Goal: Transaction & Acquisition: Purchase product/service

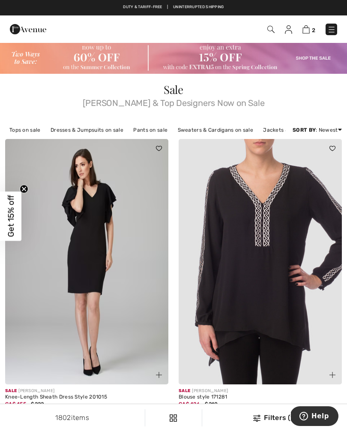
click at [313, 60] on img at bounding box center [173, 58] width 347 height 32
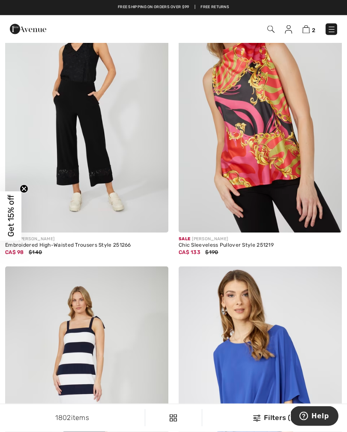
scroll to position [2176, 0]
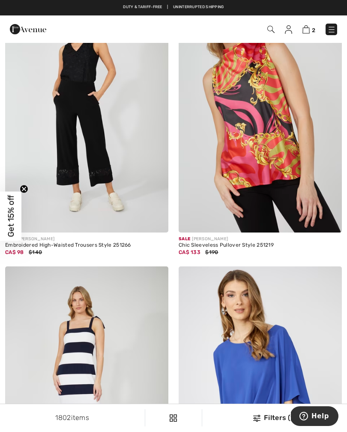
click at [107, 202] on img at bounding box center [86, 110] width 163 height 245
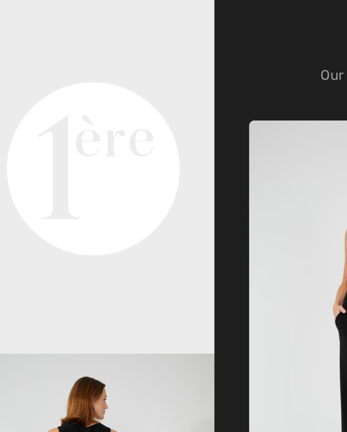
scroll to position [59, 0]
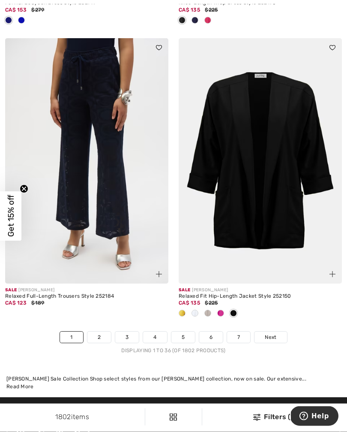
scroll to position [5056, 0]
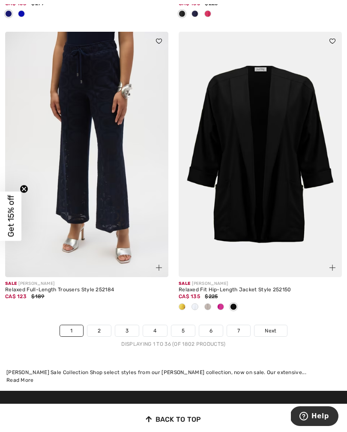
click at [108, 186] on img at bounding box center [86, 154] width 163 height 245
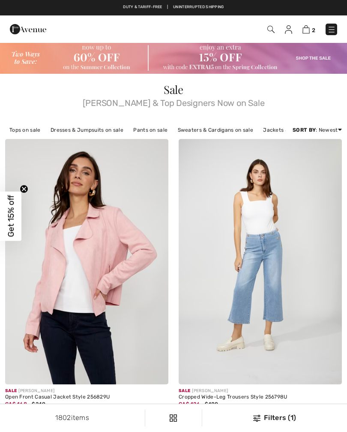
checkbox input "true"
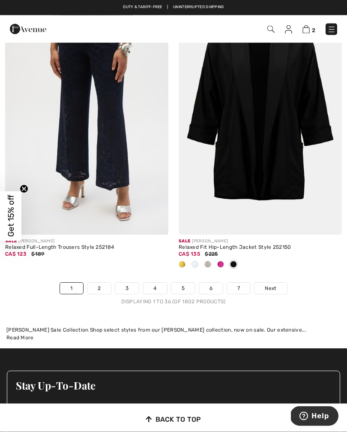
scroll to position [5099, 0]
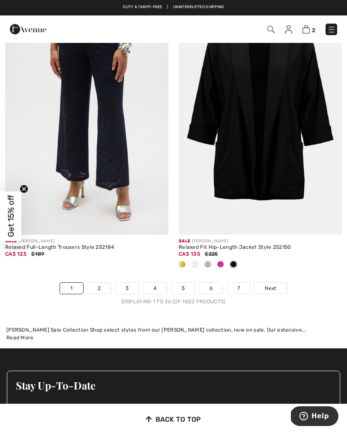
click at [280, 283] on link "Next" at bounding box center [271, 288] width 32 height 11
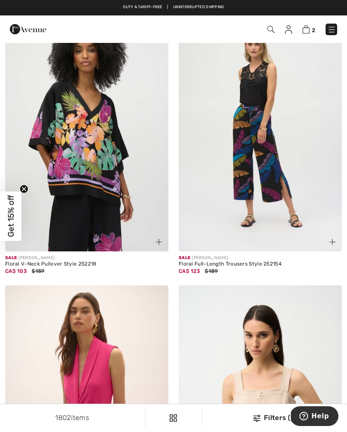
scroll to position [4344, 0]
click at [309, 29] on img at bounding box center [306, 29] width 7 height 8
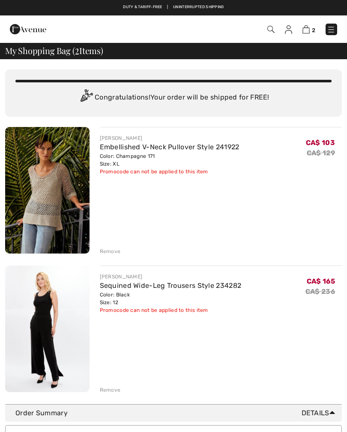
click at [113, 253] on div "Remove" at bounding box center [110, 251] width 21 height 8
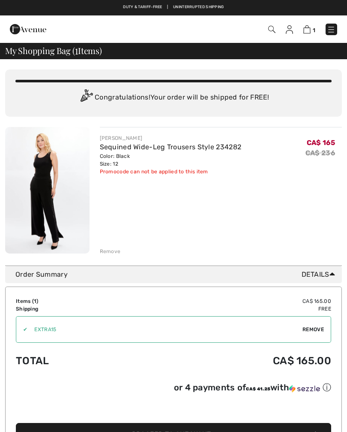
click at [114, 254] on div "Remove" at bounding box center [110, 251] width 21 height 8
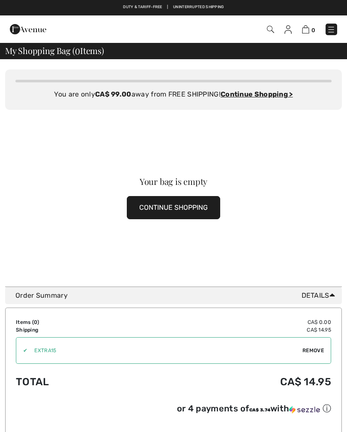
click at [199, 213] on button "CONTINUE SHOPPING" at bounding box center [173, 207] width 93 height 23
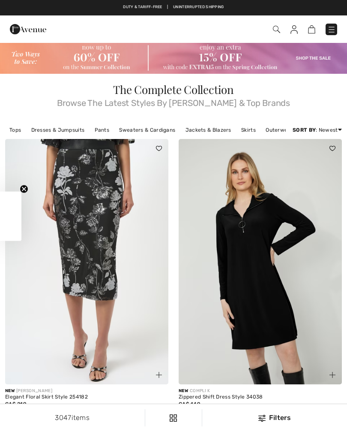
checkbox input "true"
click at [318, 63] on img at bounding box center [173, 58] width 347 height 32
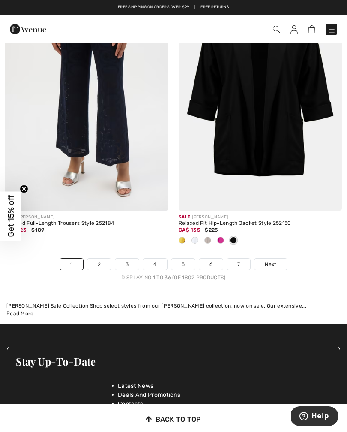
scroll to position [5120, 0]
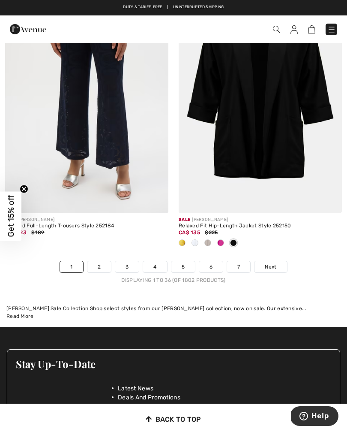
click at [244, 262] on link "7" at bounding box center [238, 266] width 23 height 11
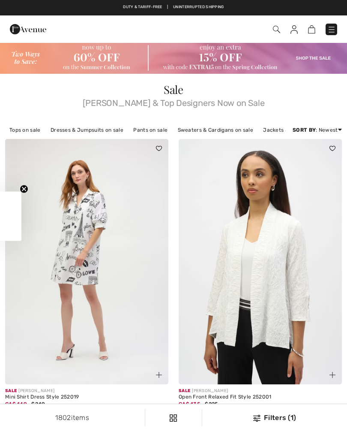
checkbox input "true"
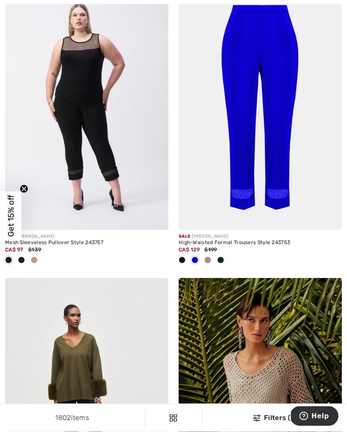
scroll to position [1957, 0]
click at [285, 172] on img at bounding box center [260, 107] width 163 height 245
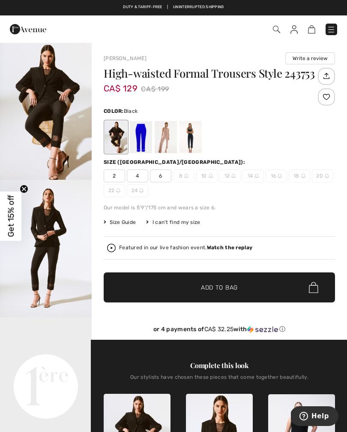
click at [193, 140] on div at bounding box center [191, 137] width 22 height 32
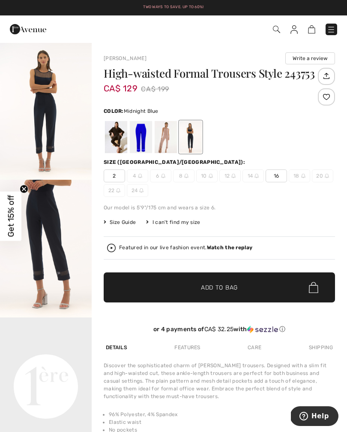
click at [173, 139] on div at bounding box center [166, 137] width 22 height 32
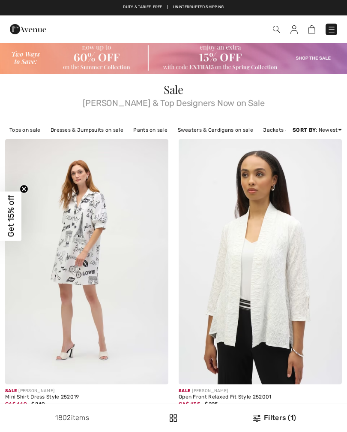
checkbox input "true"
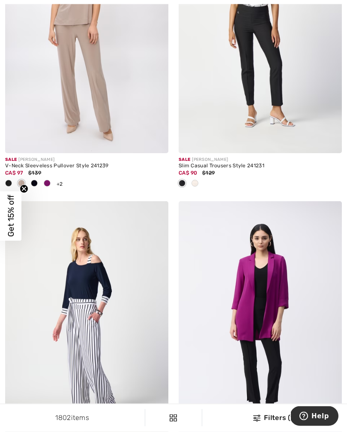
scroll to position [4123, 0]
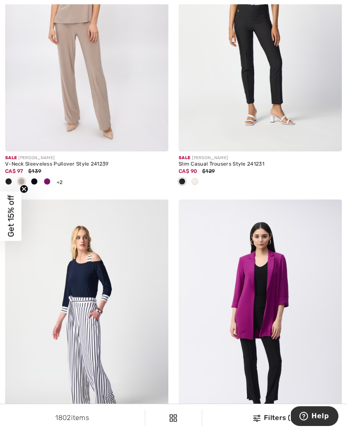
click at [109, 109] on img at bounding box center [86, 29] width 163 height 245
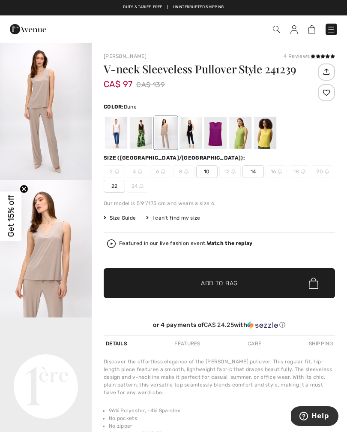
click at [195, 136] on div at bounding box center [191, 133] width 22 height 32
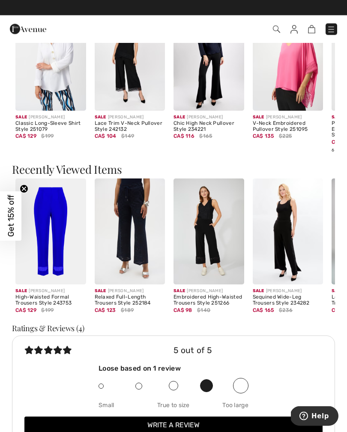
scroll to position [703, 0]
click at [139, 248] on img at bounding box center [130, 231] width 71 height 106
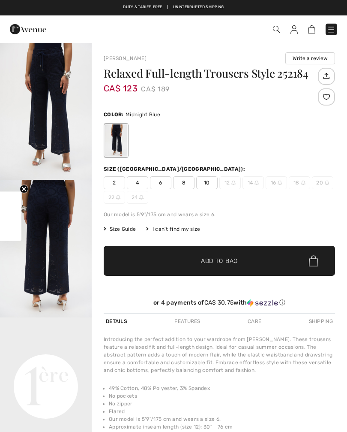
checkbox input "true"
click at [71, 251] on img "2 / 5" at bounding box center [46, 249] width 92 height 138
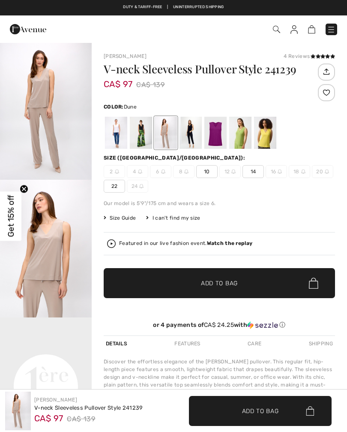
checkbox input "true"
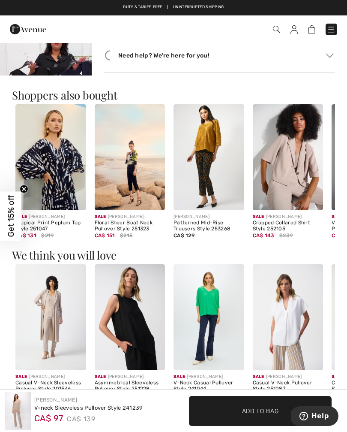
scroll to position [426, 0]
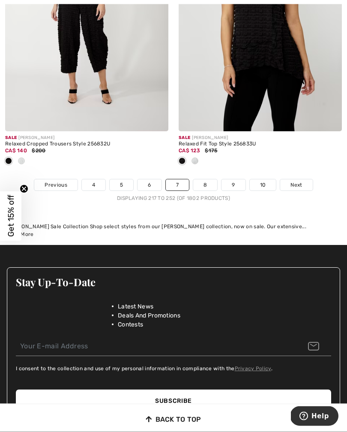
scroll to position [5301, 0]
click at [204, 179] on link "8" at bounding box center [205, 184] width 24 height 11
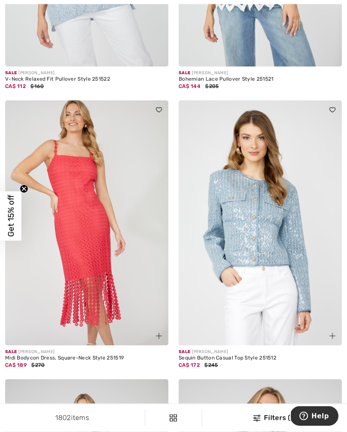
scroll to position [2352, 0]
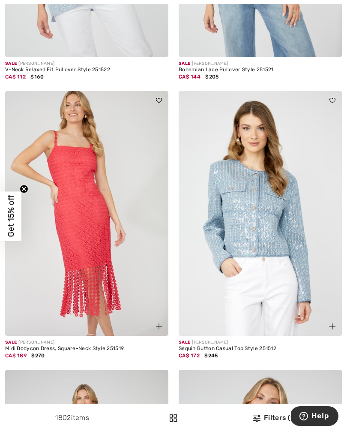
click at [295, 250] on img at bounding box center [260, 213] width 163 height 245
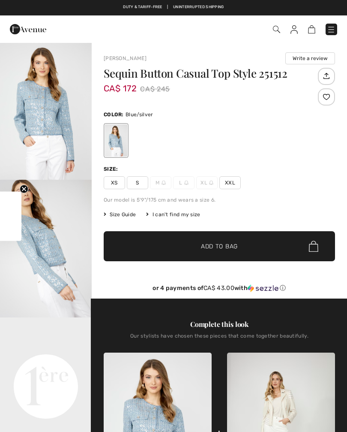
checkbox input "true"
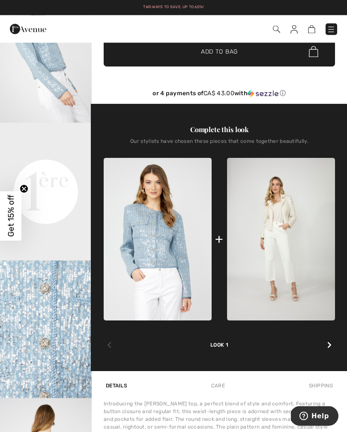
scroll to position [195, 0]
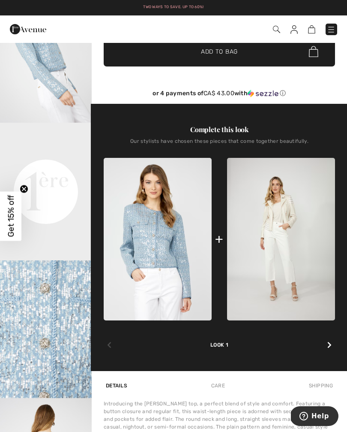
click at [290, 220] on img at bounding box center [281, 239] width 108 height 163
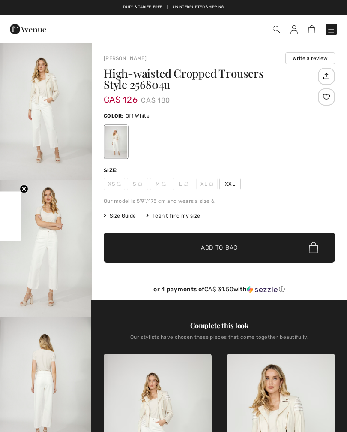
checkbox input "true"
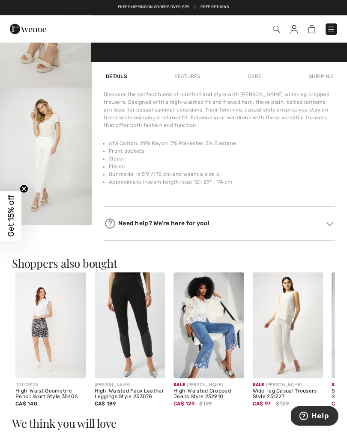
scroll to position [505, 0]
click at [298, 323] on img at bounding box center [288, 325] width 71 height 106
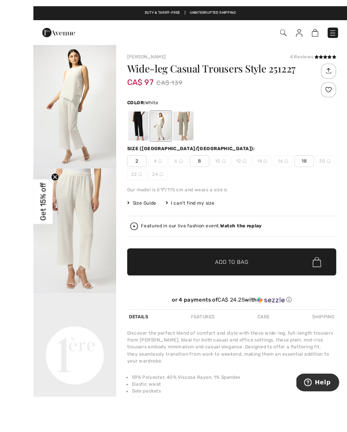
scroll to position [12, 0]
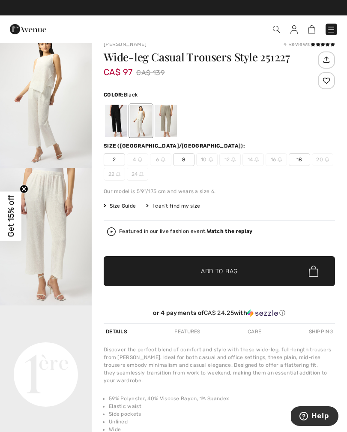
click at [115, 126] on div at bounding box center [116, 121] width 22 height 32
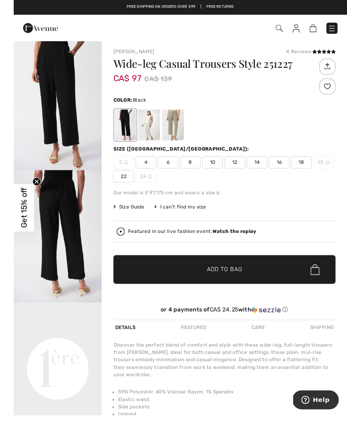
scroll to position [21, 0]
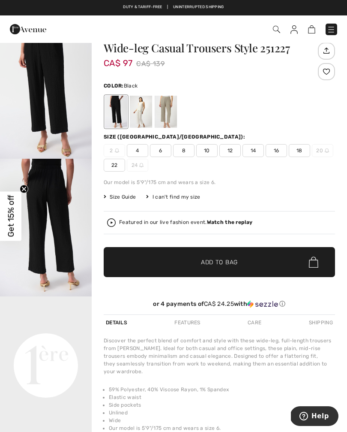
click at [254, 150] on span "14" at bounding box center [253, 150] width 21 height 13
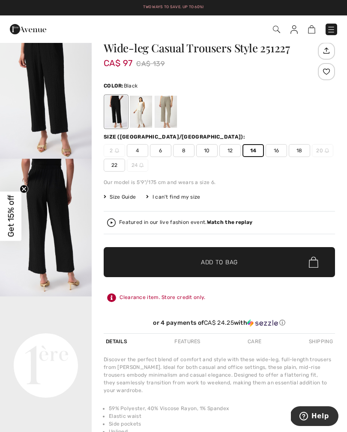
click at [173, 114] on div at bounding box center [166, 112] width 22 height 32
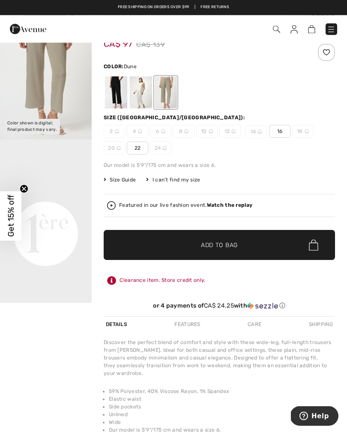
scroll to position [40, 0]
click at [114, 95] on div at bounding box center [116, 92] width 22 height 32
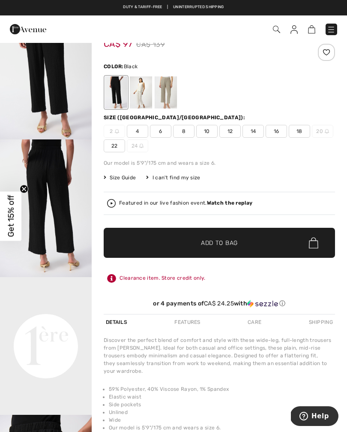
click at [233, 129] on span "12" at bounding box center [230, 131] width 21 height 13
click at [232, 238] on span "Add to Bag" at bounding box center [219, 242] width 37 height 9
click at [299, 122] on div "Size (CA/US): 2 4 6 8 10 12 14 16 18 20 22 24" at bounding box center [220, 133] width 232 height 39
click at [331, 28] on img at bounding box center [331, 29] width 9 height 9
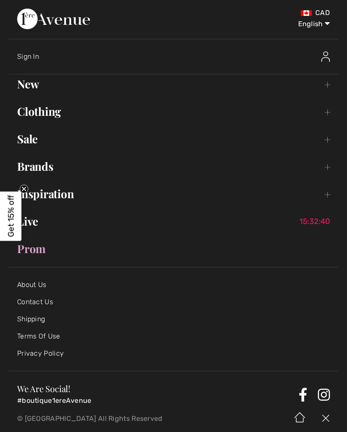
scroll to position [0, 0]
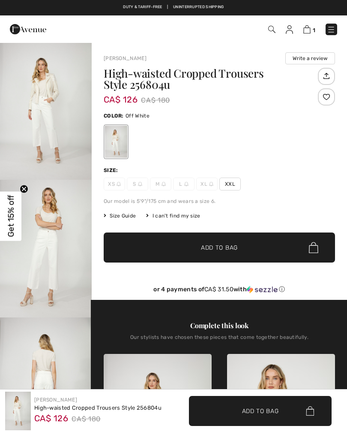
checkbox input "true"
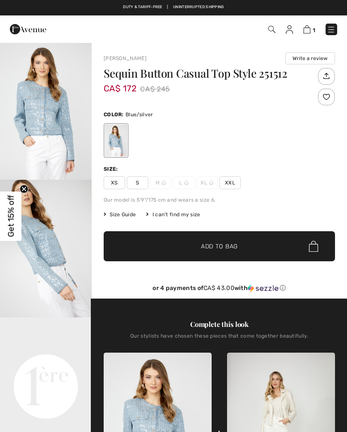
checkbox input "true"
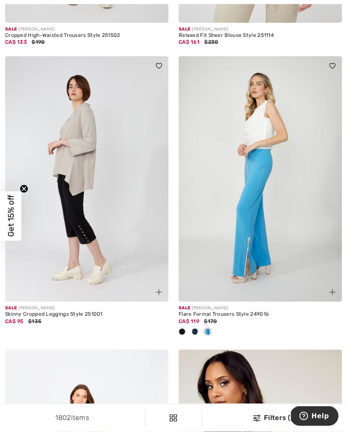
scroll to position [2944, 0]
click at [186, 326] on div at bounding box center [182, 332] width 13 height 14
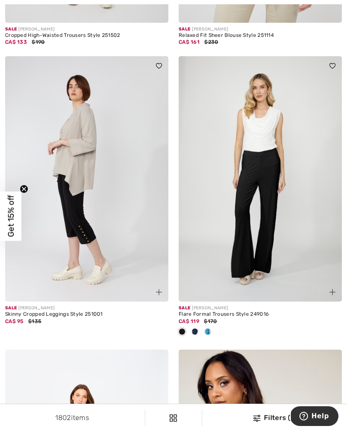
click at [277, 197] on img at bounding box center [260, 178] width 163 height 245
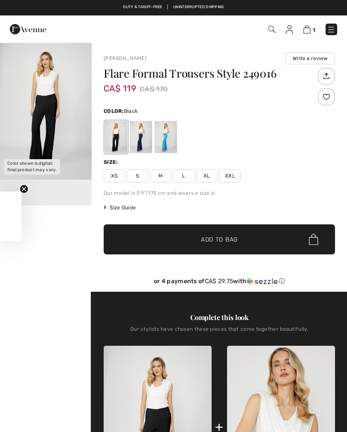
checkbox input "true"
click at [185, 175] on span "L" at bounding box center [183, 175] width 21 height 13
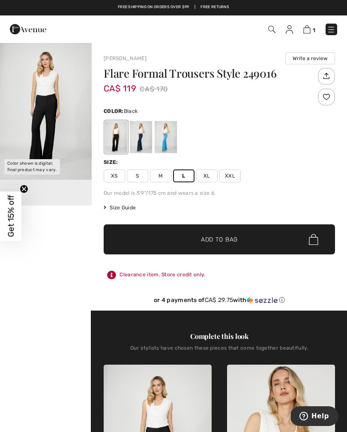
click at [279, 238] on span "✔ Added to Bag Add to Bag" at bounding box center [220, 239] width 232 height 30
click at [306, 30] on img at bounding box center [306, 29] width 7 height 8
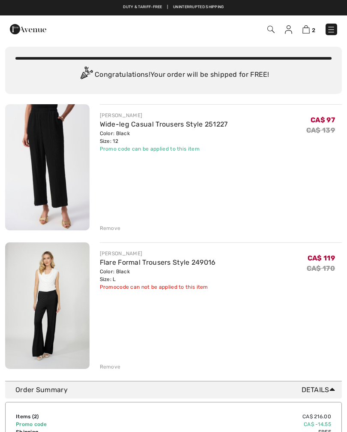
scroll to position [23, 0]
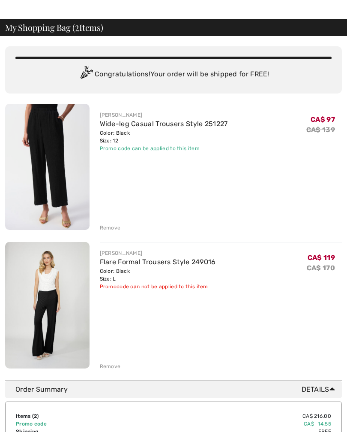
click at [111, 228] on div "Remove" at bounding box center [110, 228] width 21 height 8
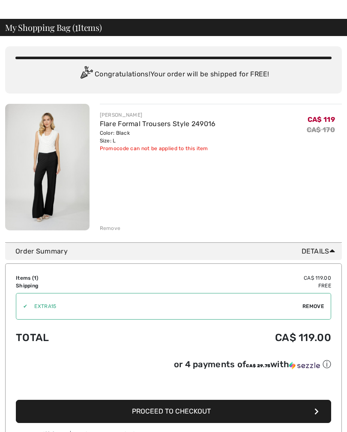
scroll to position [0, 0]
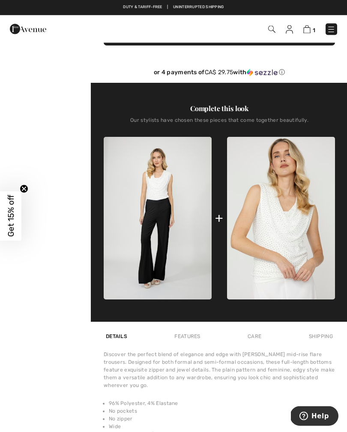
scroll to position [209, 0]
click at [295, 228] on img at bounding box center [281, 218] width 108 height 163
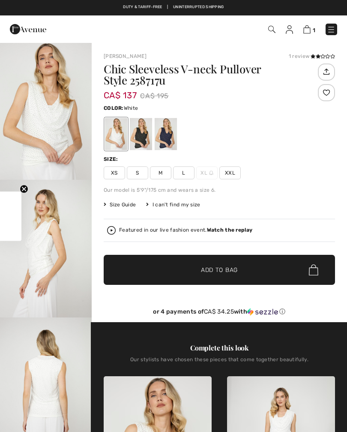
checkbox input "true"
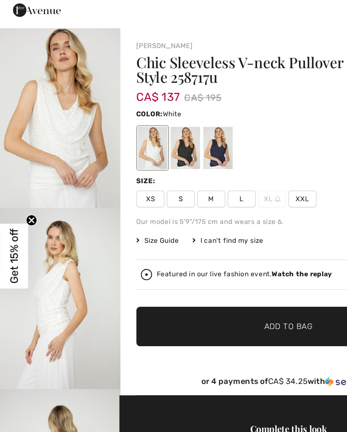
click at [142, 118] on div at bounding box center [141, 134] width 22 height 32
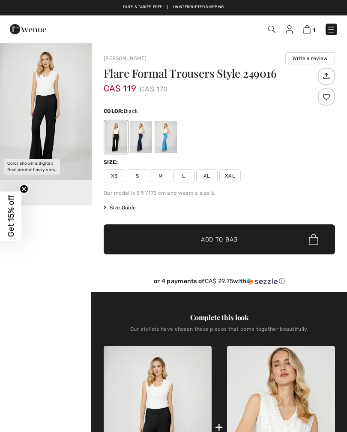
scroll to position [209, 0]
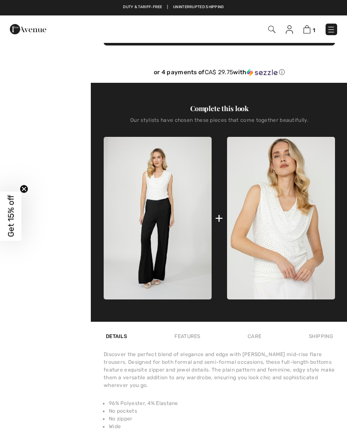
checkbox input "true"
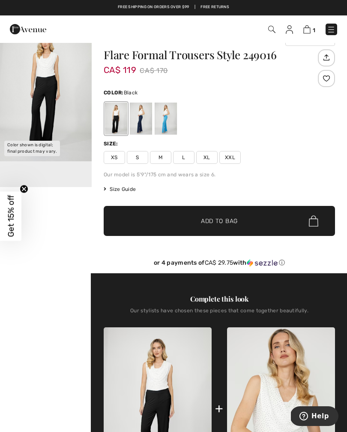
scroll to position [0, 0]
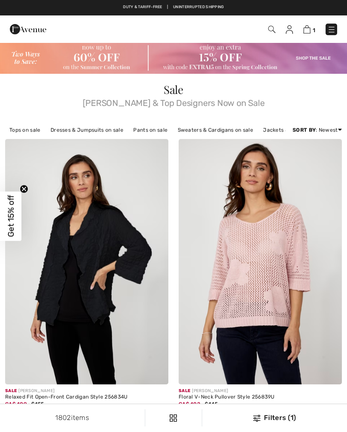
checkbox input "true"
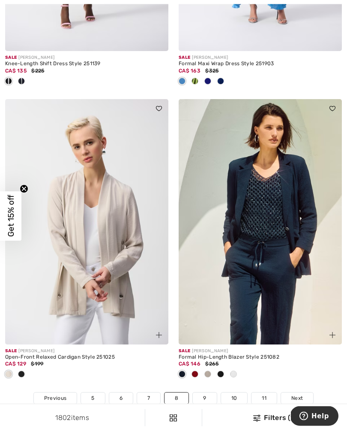
scroll to position [5004, 0]
click at [304, 392] on link "Next" at bounding box center [297, 397] width 32 height 11
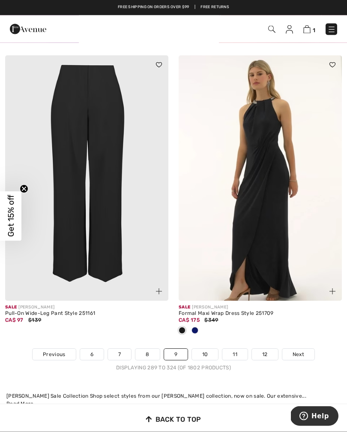
scroll to position [5189, 0]
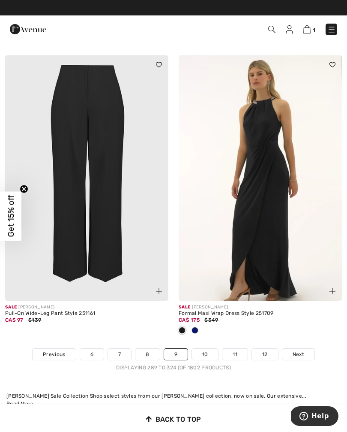
click at [113, 219] on img at bounding box center [86, 177] width 163 height 245
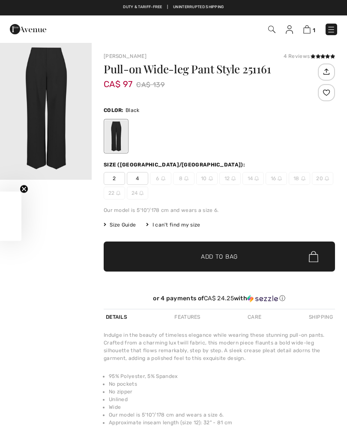
checkbox input "true"
click at [229, 178] on span "12" at bounding box center [230, 178] width 21 height 13
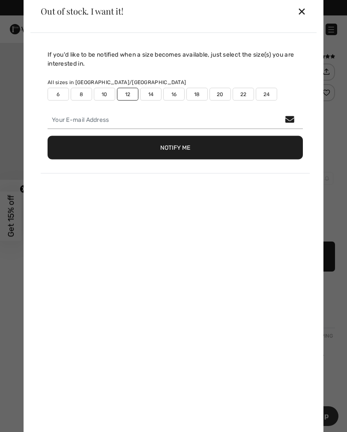
click at [153, 106] on div "If you'd like to be notified when a size becomes available, just select the siz…" at bounding box center [175, 111] width 269 height 123
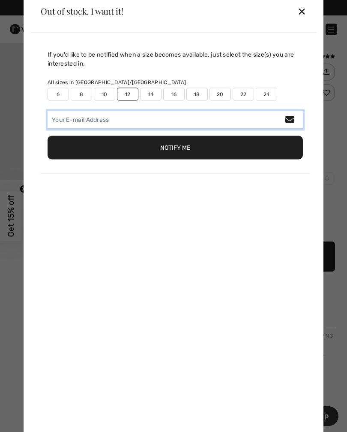
click at [91, 112] on input "email" at bounding box center [176, 120] width 256 height 18
type input "lucinda302@icloud.com"
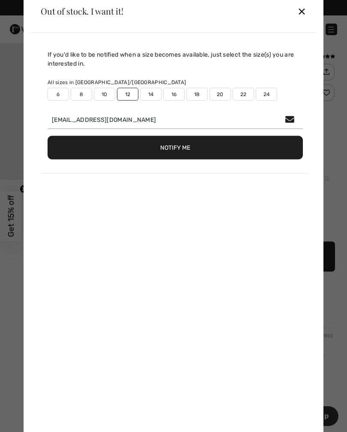
click at [243, 147] on button "Notify Me" at bounding box center [176, 148] width 256 height 24
click at [306, 8] on div "✕" at bounding box center [302, 11] width 9 height 18
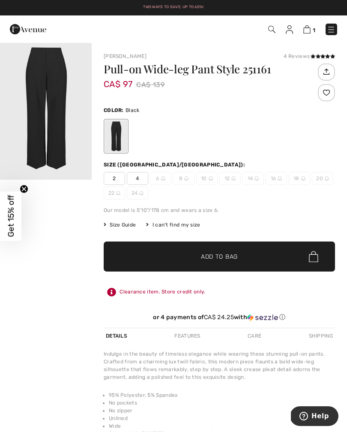
click at [57, 148] on img "1 / 1" at bounding box center [46, 111] width 92 height 138
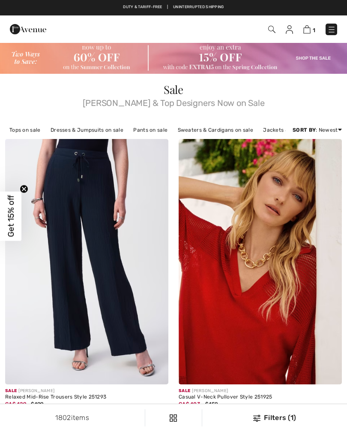
checkbox input "true"
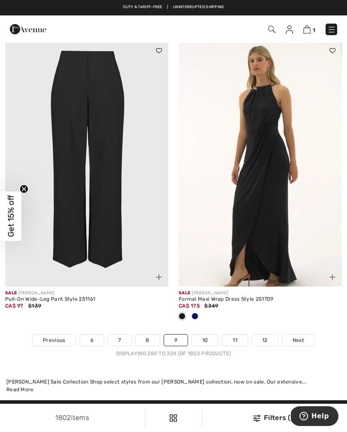
click at [306, 334] on link "Next" at bounding box center [299, 339] width 32 height 11
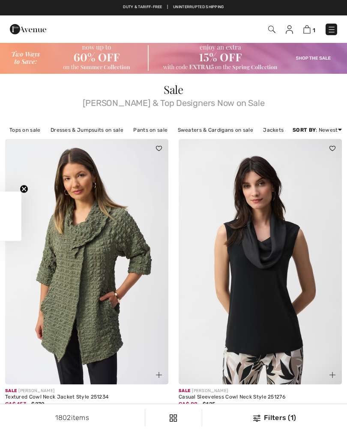
checkbox input "true"
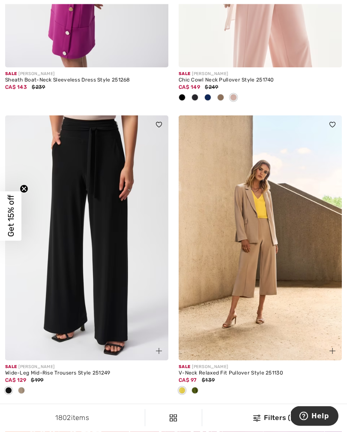
scroll to position [3327, 0]
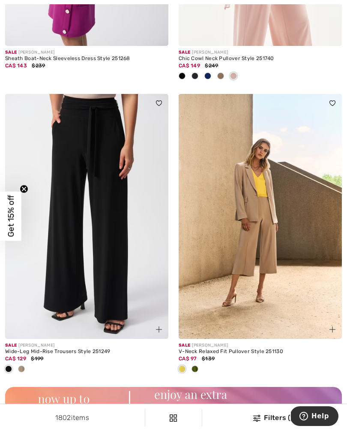
click at [94, 262] on img at bounding box center [86, 216] width 163 height 245
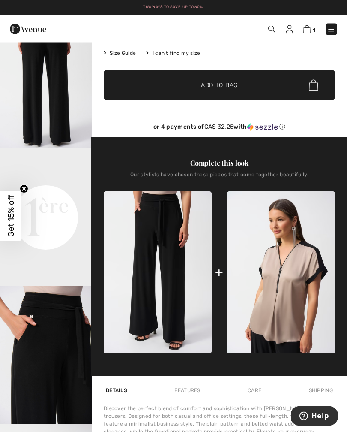
scroll to position [169, 0]
click at [71, 340] on img "3 / 8" at bounding box center [46, 355] width 92 height 138
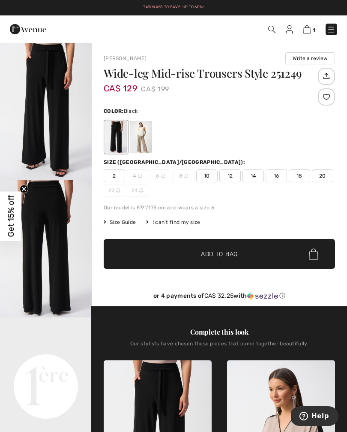
click at [231, 173] on span "12" at bounding box center [230, 175] width 21 height 13
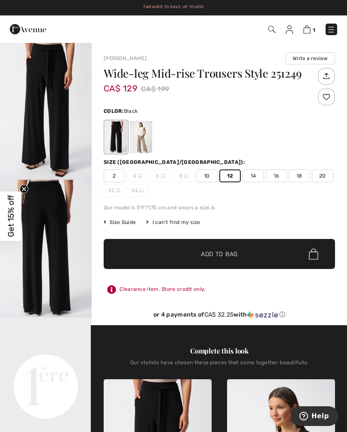
click at [250, 251] on span "✔ Added to Bag Add to Bag" at bounding box center [220, 254] width 232 height 30
click at [309, 27] on img at bounding box center [306, 29] width 7 height 8
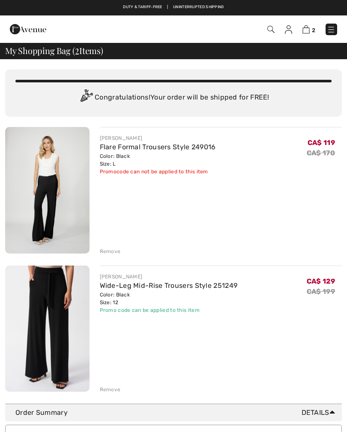
checkbox input "true"
click at [111, 251] on div "Remove" at bounding box center [110, 251] width 21 height 8
